Goal: Task Accomplishment & Management: Use online tool/utility

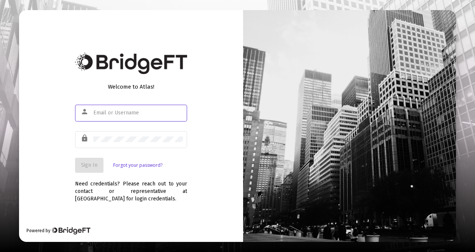
click at [119, 114] on input "text" at bounding box center [138, 113] width 90 height 6
type input "[EMAIL_ADDRESS][DOMAIN_NAME]"
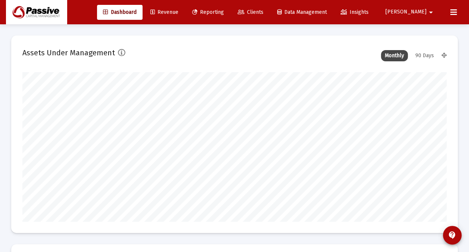
scroll to position [149, 227]
type input "[DATE]"
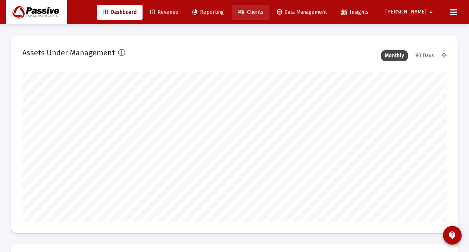
click at [264, 10] on span "Clients" at bounding box center [251, 12] width 26 height 6
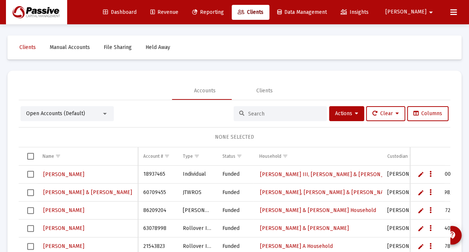
click at [252, 111] on input at bounding box center [284, 114] width 73 height 6
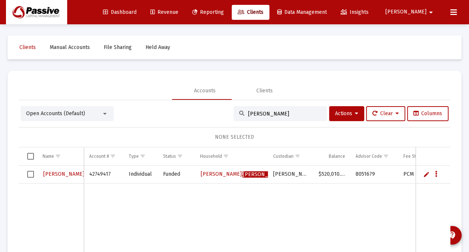
type input "[PERSON_NAME]"
click at [54, 173] on span "[PERSON_NAME]" at bounding box center [84, 174] width 83 height 6
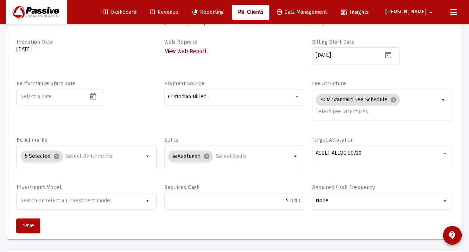
scroll to position [112, 0]
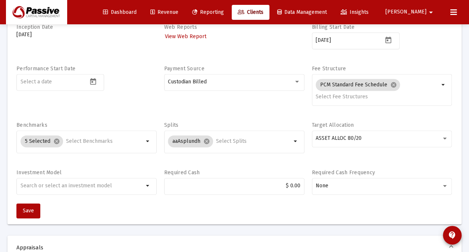
click at [224, 12] on span "Reporting" at bounding box center [208, 12] width 32 height 6
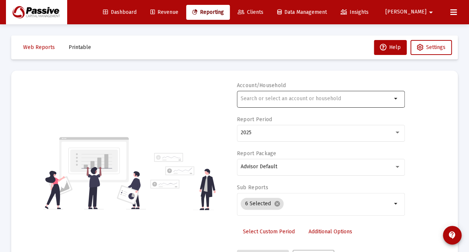
click at [285, 99] on input "text" at bounding box center [316, 99] width 151 height 6
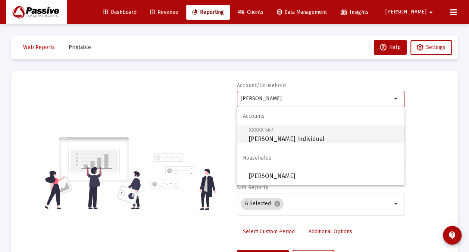
click at [300, 139] on span "XXXXX 567 [PERSON_NAME] Individual" at bounding box center [324, 134] width 150 height 18
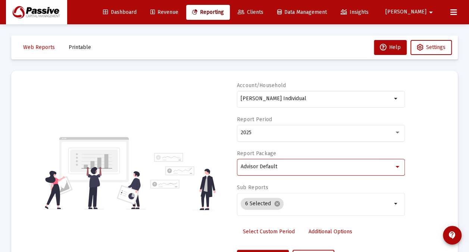
click at [278, 167] on div "Advisor Default" at bounding box center [317, 167] width 153 height 6
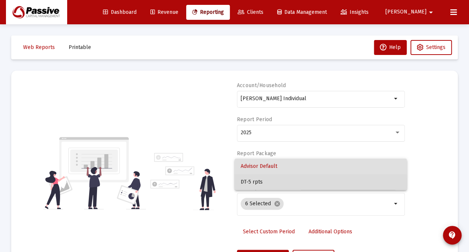
click at [259, 183] on span "DT-5 rpts" at bounding box center [321, 182] width 160 height 16
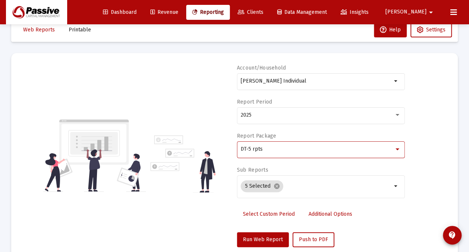
scroll to position [37, 0]
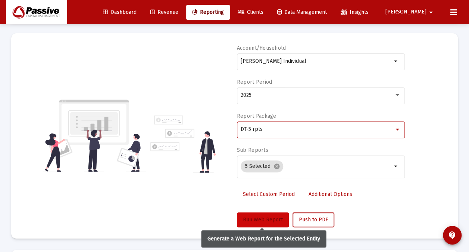
click at [266, 217] on span "Run Web Report" at bounding box center [263, 219] width 40 height 6
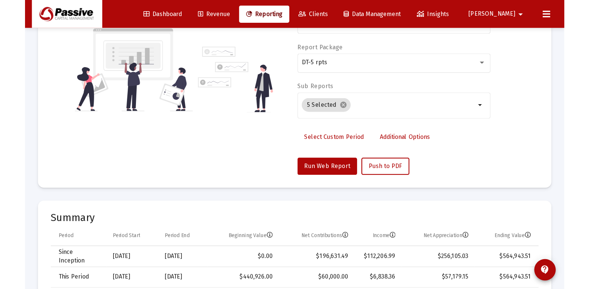
scroll to position [0, 0]
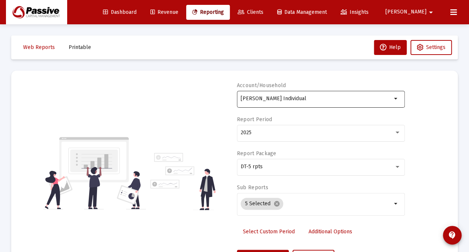
click at [274, 97] on input "[PERSON_NAME] Individual" at bounding box center [316, 99] width 151 height 6
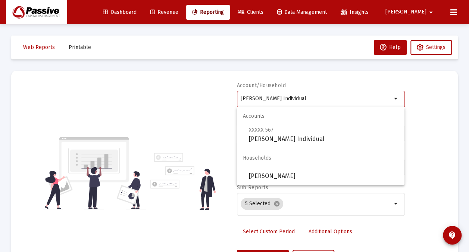
click at [274, 97] on input "[PERSON_NAME] Individual" at bounding box center [316, 99] width 151 height 6
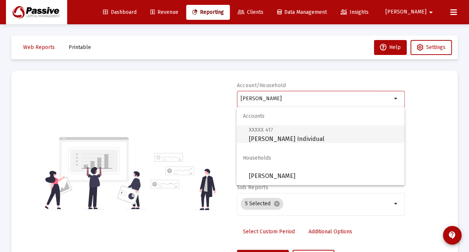
click at [294, 139] on span "XXXXX 417 [PERSON_NAME] Individual" at bounding box center [324, 134] width 150 height 18
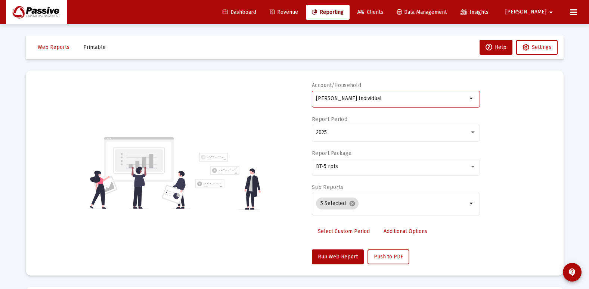
drag, startPoint x: 379, startPoint y: 100, endPoint x: 273, endPoint y: 99, distance: 106.4
click at [273, 99] on div "Account/[PERSON_NAME] Individual arrow_drop_down Report Period 2025 Report Pack…" at bounding box center [294, 173] width 515 height 183
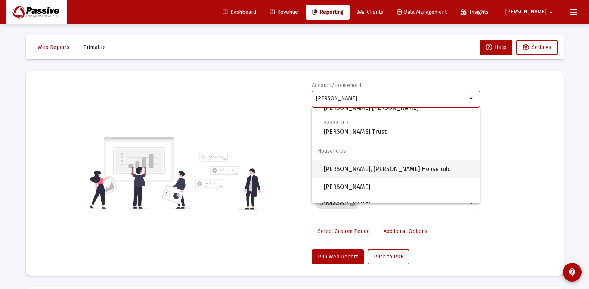
scroll to position [185, 0]
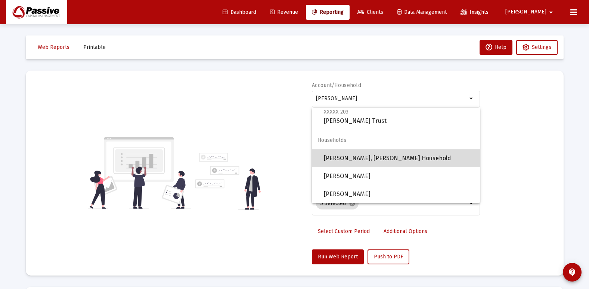
click at [409, 157] on span "[PERSON_NAME], [PERSON_NAME] Household" at bounding box center [399, 158] width 150 height 18
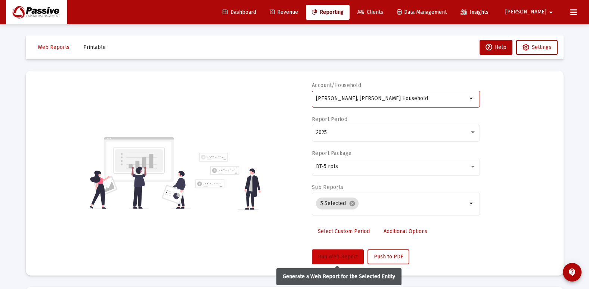
click at [324, 251] on span "Run Web Report" at bounding box center [338, 257] width 40 height 6
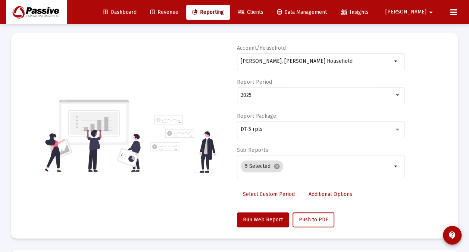
scroll to position [0, 0]
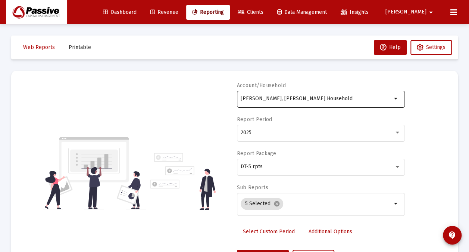
click at [299, 98] on input "[PERSON_NAME], [PERSON_NAME] Household" at bounding box center [316, 99] width 151 height 6
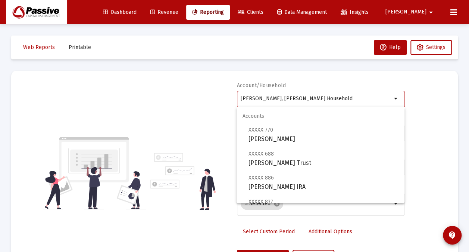
click at [299, 98] on input "[PERSON_NAME], [PERSON_NAME] Household" at bounding box center [316, 99] width 151 height 6
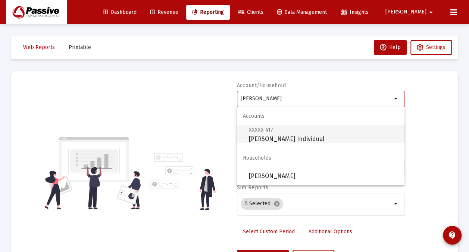
click at [301, 137] on span "XXXXX 417 [PERSON_NAME] Individual" at bounding box center [324, 134] width 150 height 18
type input "[PERSON_NAME] Individual"
click at [301, 137] on div "2025" at bounding box center [321, 132] width 160 height 18
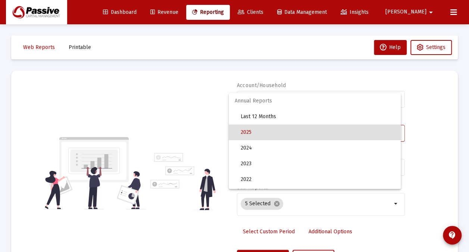
click at [279, 134] on span "2025" at bounding box center [318, 132] width 154 height 16
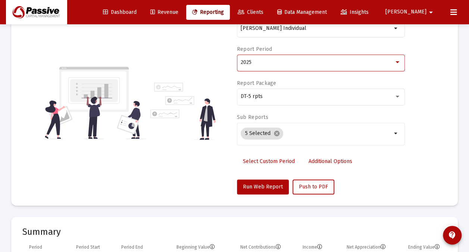
scroll to position [75, 0]
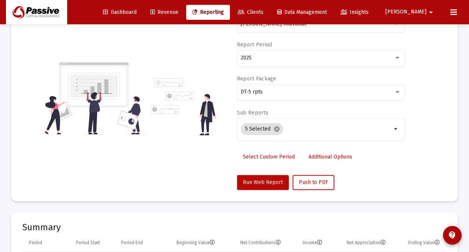
click at [267, 179] on span "Run Web Report" at bounding box center [263, 182] width 40 height 6
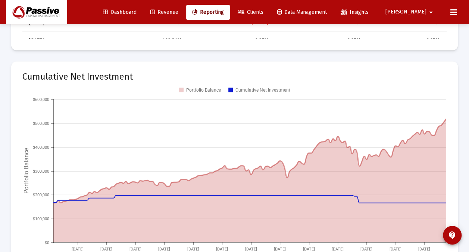
scroll to position [784, 0]
